Goal: Transaction & Acquisition: Purchase product/service

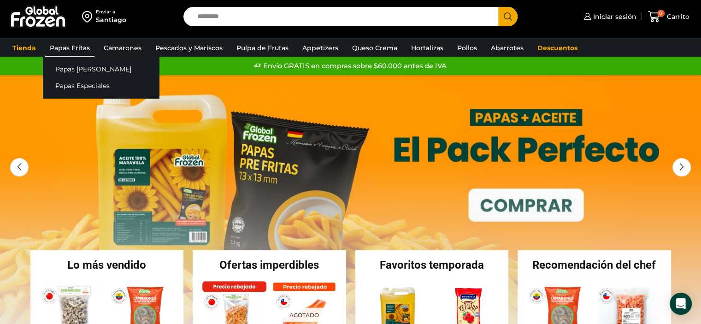
click at [76, 41] on link "Papas Fritas" at bounding box center [69, 48] width 49 height 18
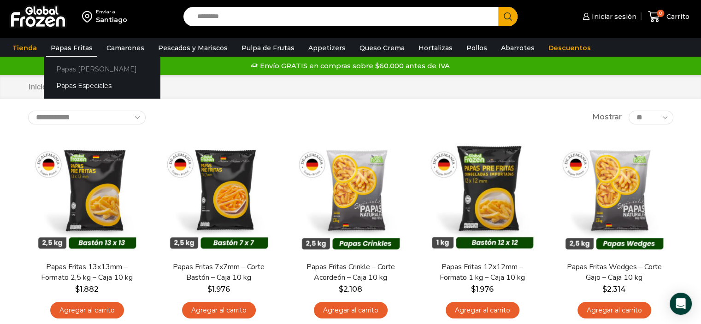
click at [76, 65] on link "Papas [PERSON_NAME]" at bounding box center [102, 68] width 116 height 17
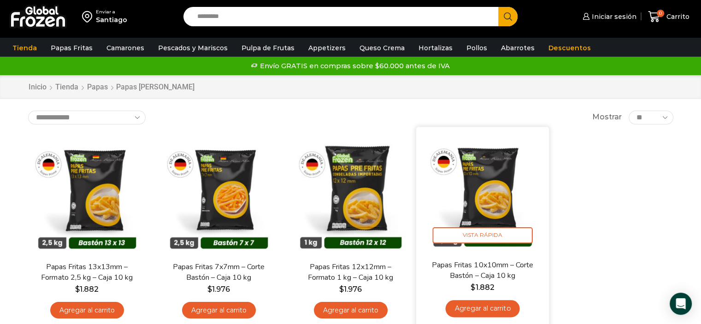
click at [491, 309] on link "Agregar al carrito" at bounding box center [482, 308] width 74 height 17
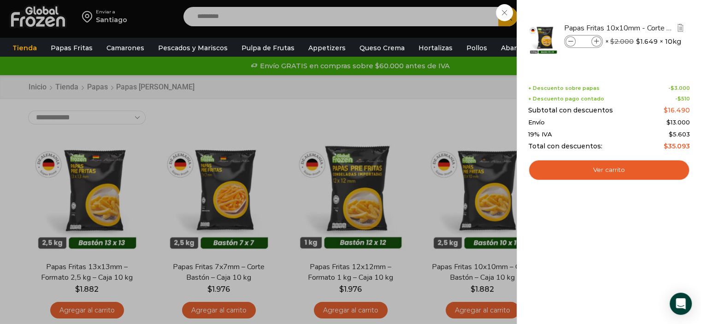
click at [595, 41] on icon at bounding box center [596, 41] width 5 height 5
type input "*"
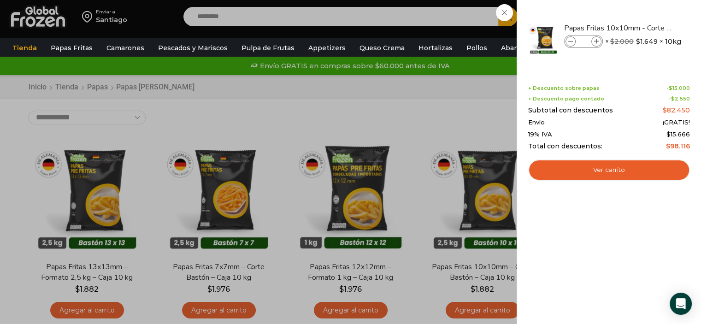
click at [618, 169] on link "Ver carrito" at bounding box center [609, 169] width 162 height 21
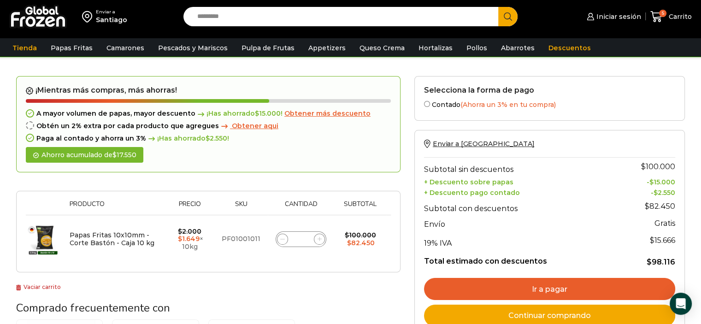
scroll to position [22, 0]
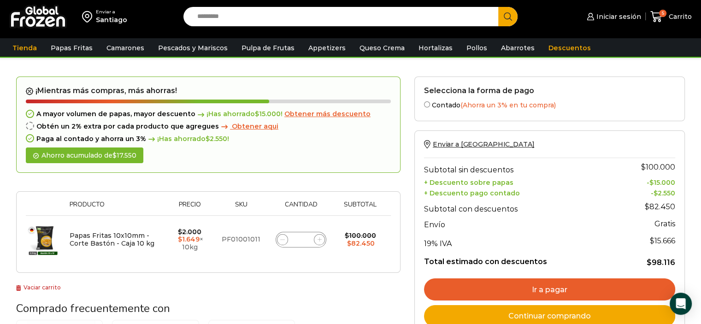
click at [559, 284] on link "Ir a pagar" at bounding box center [549, 289] width 251 height 22
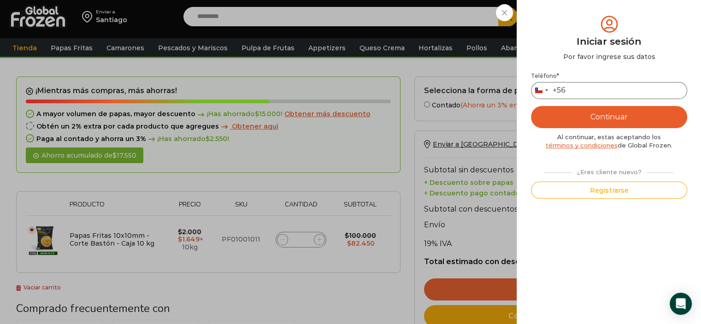
click at [602, 88] on input "Teléfono *" at bounding box center [609, 90] width 156 height 17
type input "*********"
click at [642, 115] on button "Continuar" at bounding box center [609, 117] width 156 height 22
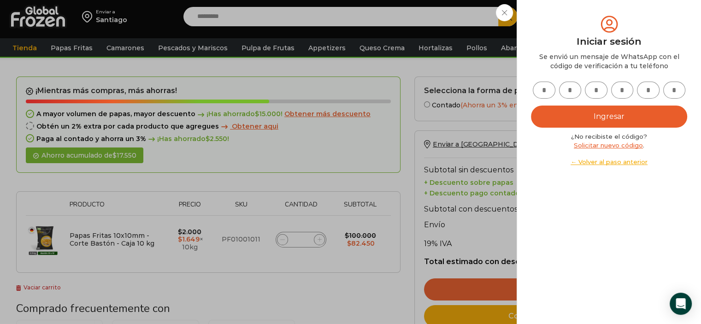
click at [542, 90] on input "text" at bounding box center [544, 90] width 23 height 17
type input "*"
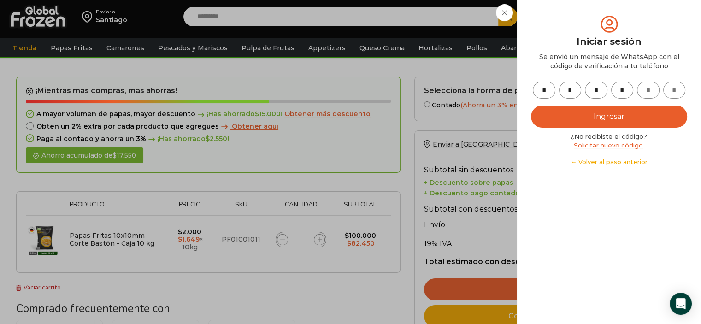
type input "*"
click at [584, 109] on button "Ingresar" at bounding box center [609, 117] width 156 height 22
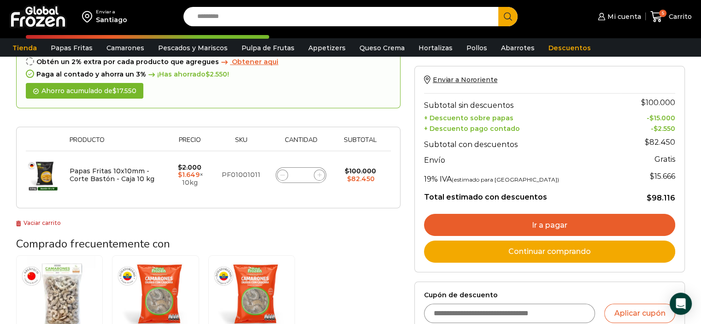
scroll to position [114, 0]
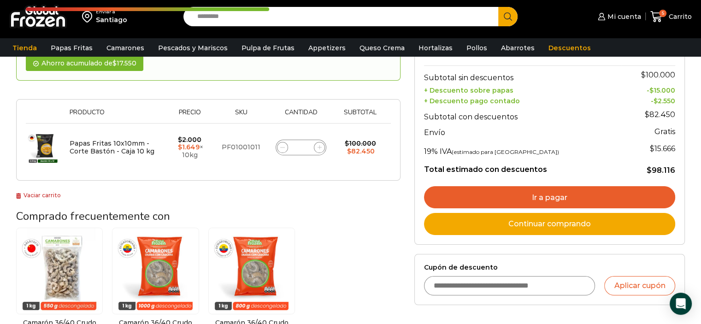
click at [321, 143] on span at bounding box center [319, 147] width 11 height 11
type input "*"
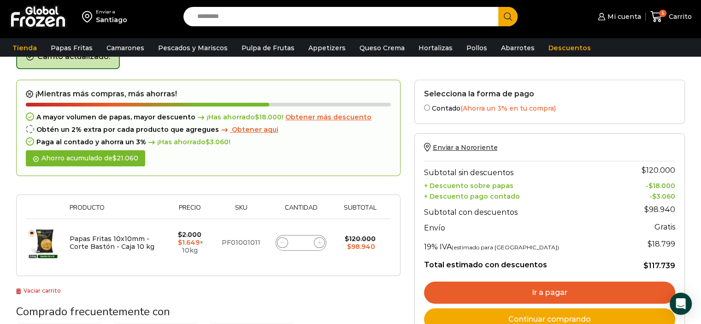
scroll to position [52, 0]
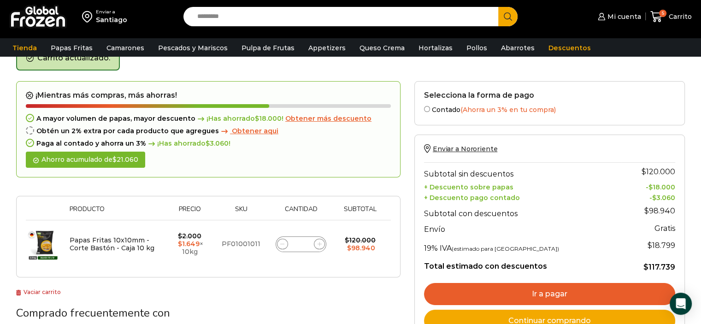
click at [533, 290] on link "Ir a pagar" at bounding box center [549, 294] width 251 height 22
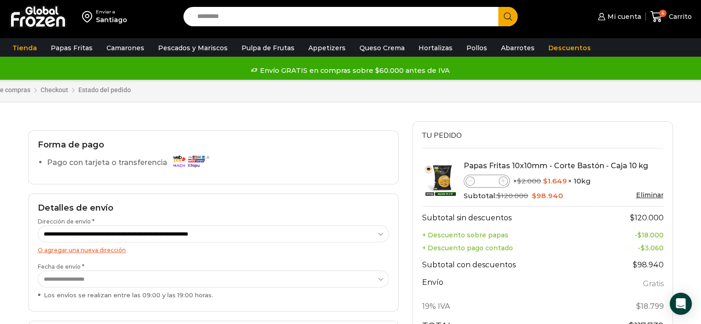
scroll to position [184, 0]
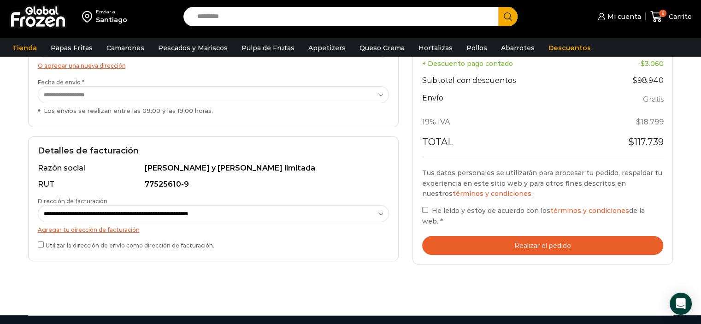
click at [484, 236] on button "Realizar el pedido" at bounding box center [542, 245] width 241 height 19
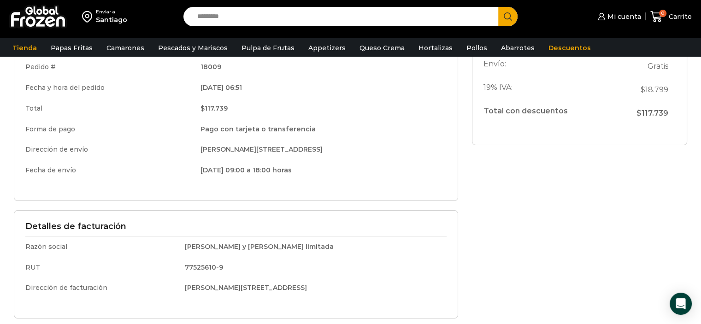
scroll to position [184, 0]
